Goal: Information Seeking & Learning: Compare options

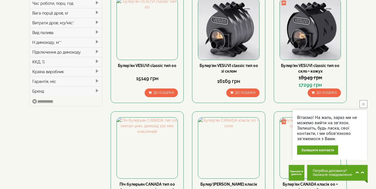
scroll to position [190, 0]
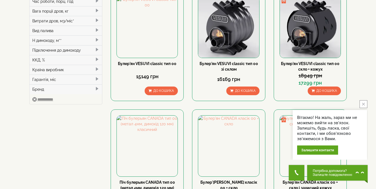
click at [188, 103] on icon "close button" at bounding box center [363, 104] width 3 height 3
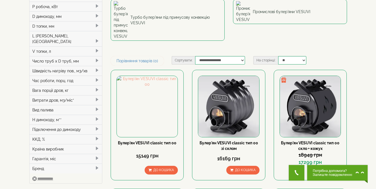
scroll to position [0, 0]
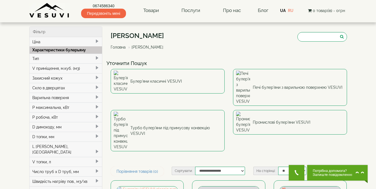
click at [42, 43] on div "Ціна" at bounding box center [66, 41] width 73 height 9
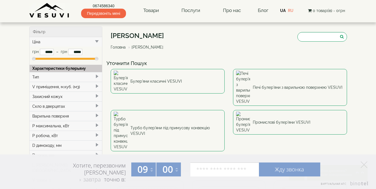
click at [95, 59] on span at bounding box center [97, 59] width 4 height 4
drag, startPoint x: 96, startPoint y: 58, endPoint x: 74, endPoint y: 59, distance: 21.8
click at [74, 59] on span at bounding box center [75, 59] width 4 height 4
click at [33, 58] on span at bounding box center [34, 59] width 4 height 4
type input "*****"
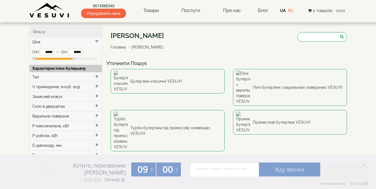
click at [72, 57] on span at bounding box center [74, 59] width 4 height 4
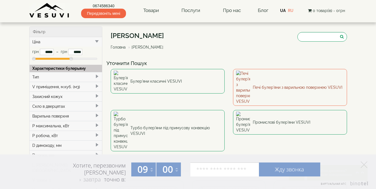
click at [188, 78] on link "Печі булер'яни з варильною поверхнею VESUVI" at bounding box center [290, 87] width 114 height 37
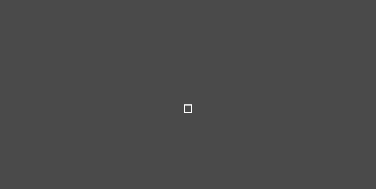
type input "*****"
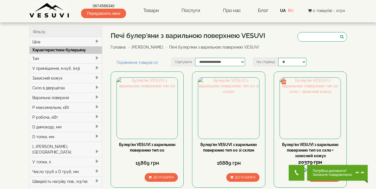
click at [98, 41] on span at bounding box center [97, 41] width 4 height 4
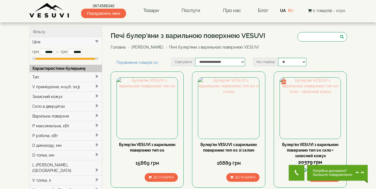
click at [98, 41] on span at bounding box center [97, 41] width 4 height 4
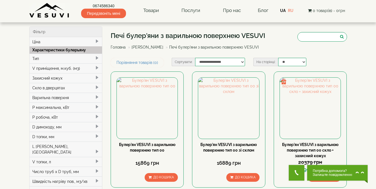
click at [117, 47] on link "Головна" at bounding box center [118, 47] width 15 height 4
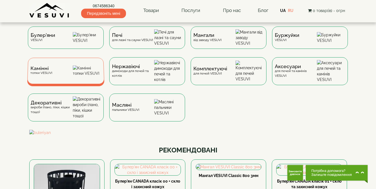
click at [80, 76] on img at bounding box center [87, 71] width 28 height 11
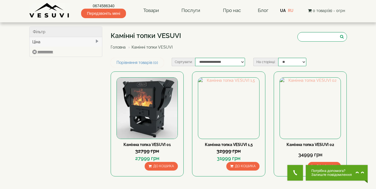
click at [78, 44] on div "Ціна" at bounding box center [66, 41] width 73 height 9
click at [120, 46] on link "Головна" at bounding box center [118, 47] width 15 height 4
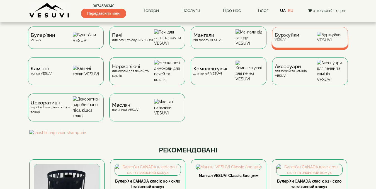
click at [329, 43] on img at bounding box center [331, 37] width 28 height 11
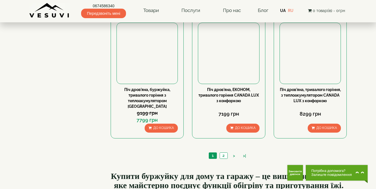
scroll to position [550, 0]
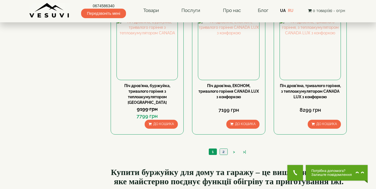
click at [223, 149] on link "2" at bounding box center [224, 152] width 8 height 6
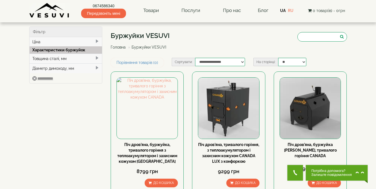
click at [117, 46] on link "Головна" at bounding box center [118, 47] width 15 height 4
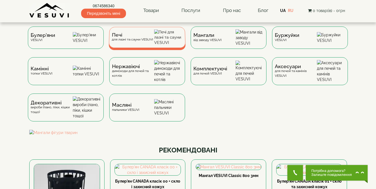
click at [169, 44] on img at bounding box center [168, 38] width 28 height 16
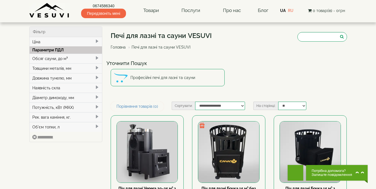
click at [37, 42] on div "Ціна" at bounding box center [66, 41] width 73 height 9
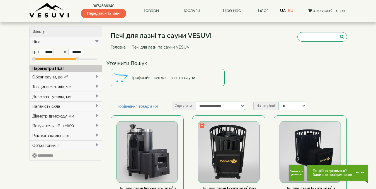
drag, startPoint x: 96, startPoint y: 58, endPoint x: 75, endPoint y: 60, distance: 20.7
click at [76, 60] on span at bounding box center [78, 59] width 4 height 4
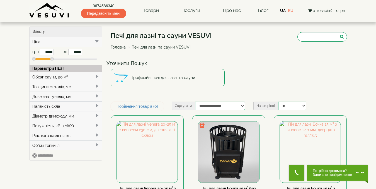
drag, startPoint x: 75, startPoint y: 60, endPoint x: 53, endPoint y: 59, distance: 22.3
click at [53, 59] on span at bounding box center [52, 59] width 4 height 4
drag, startPoint x: 50, startPoint y: 58, endPoint x: 40, endPoint y: 60, distance: 10.1
click at [40, 60] on span at bounding box center [42, 59] width 4 height 4
type input "*****"
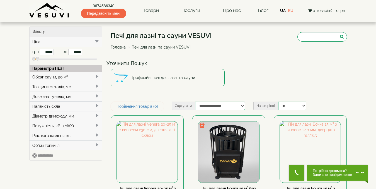
drag, startPoint x: 41, startPoint y: 59, endPoint x: 38, endPoint y: 59, distance: 3.1
click at [38, 59] on span at bounding box center [38, 59] width 4 height 4
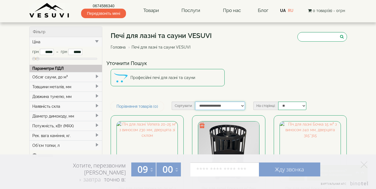
click at [243, 106] on select "**********" at bounding box center [220, 106] width 50 height 8
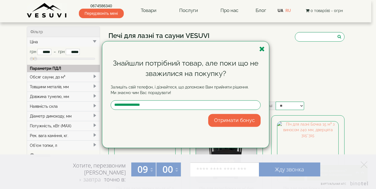
select select "**********"
click at [193, 102] on select "**********" at bounding box center [218, 106] width 50 height 8
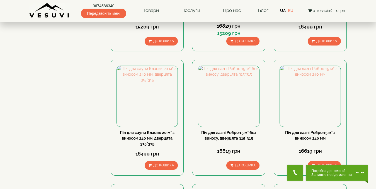
scroll to position [15, 0]
